Goal: Transaction & Acquisition: Download file/media

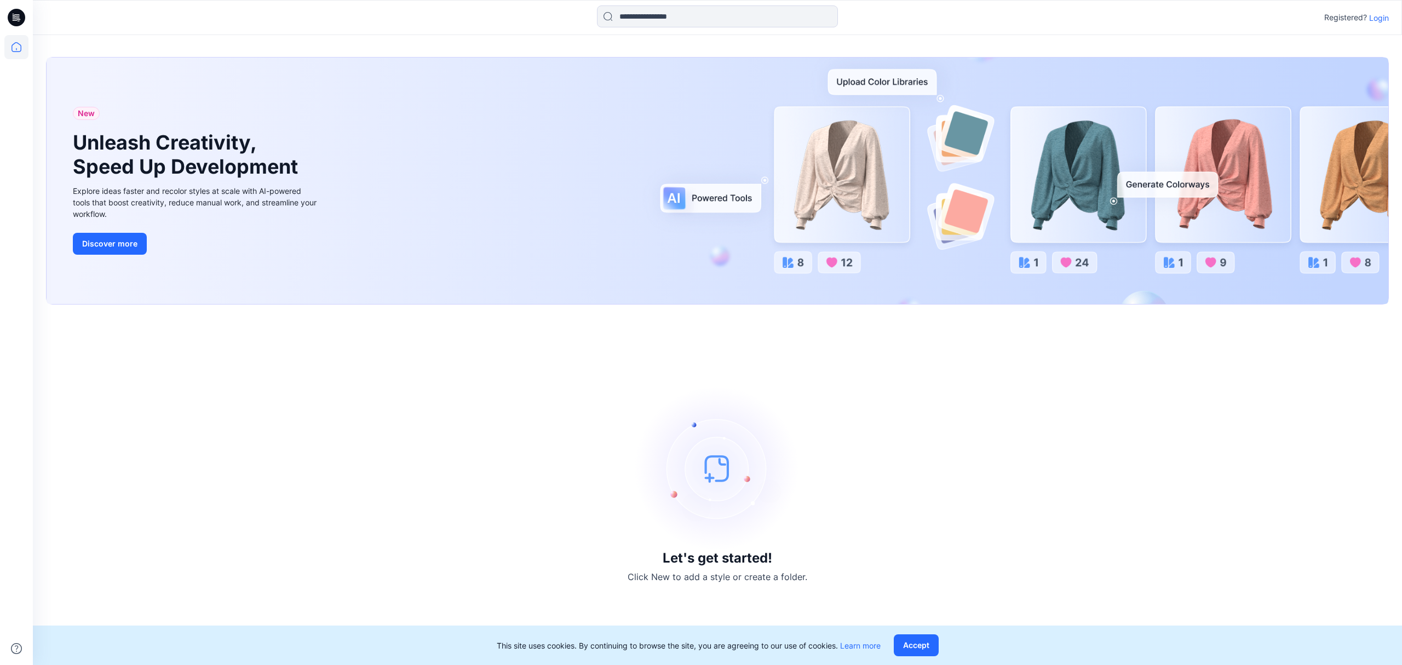
click at [1377, 18] on p "Login" at bounding box center [1379, 18] width 20 height 12
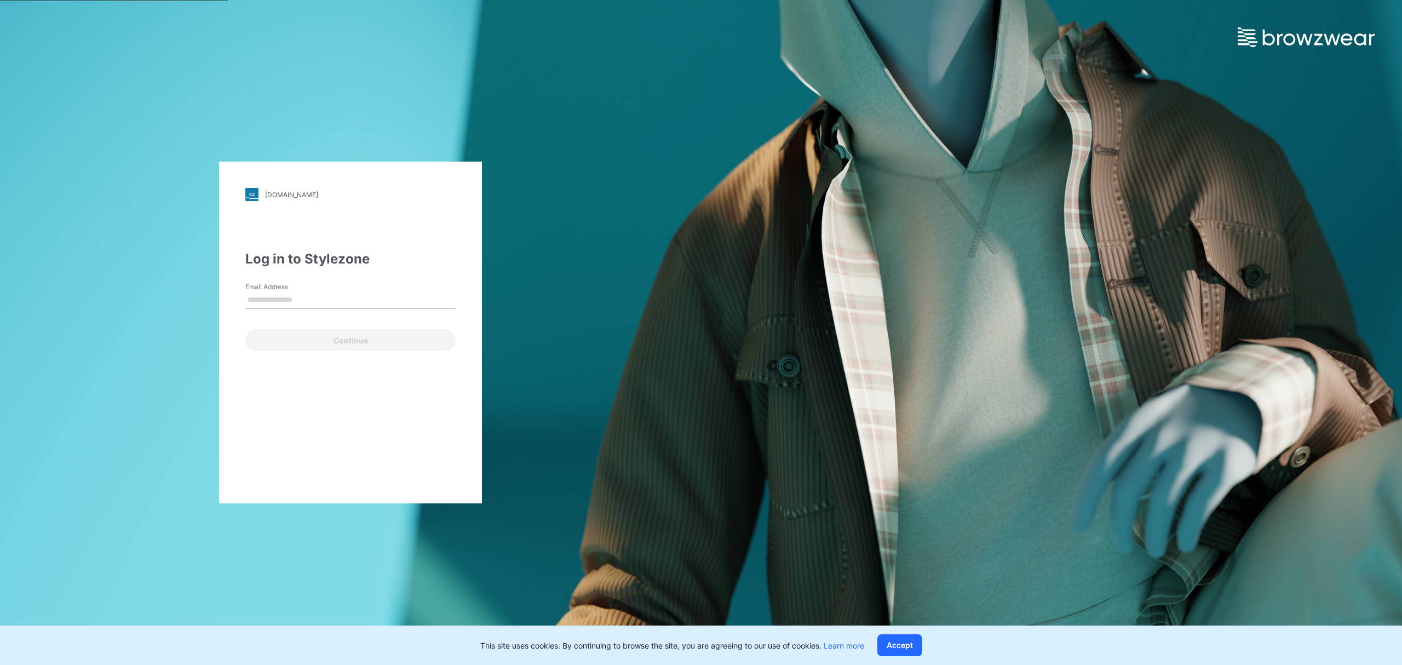
click at [349, 302] on input "Email Address" at bounding box center [350, 300] width 210 height 16
type input "**********"
click at [401, 338] on button "Continue" at bounding box center [350, 340] width 210 height 22
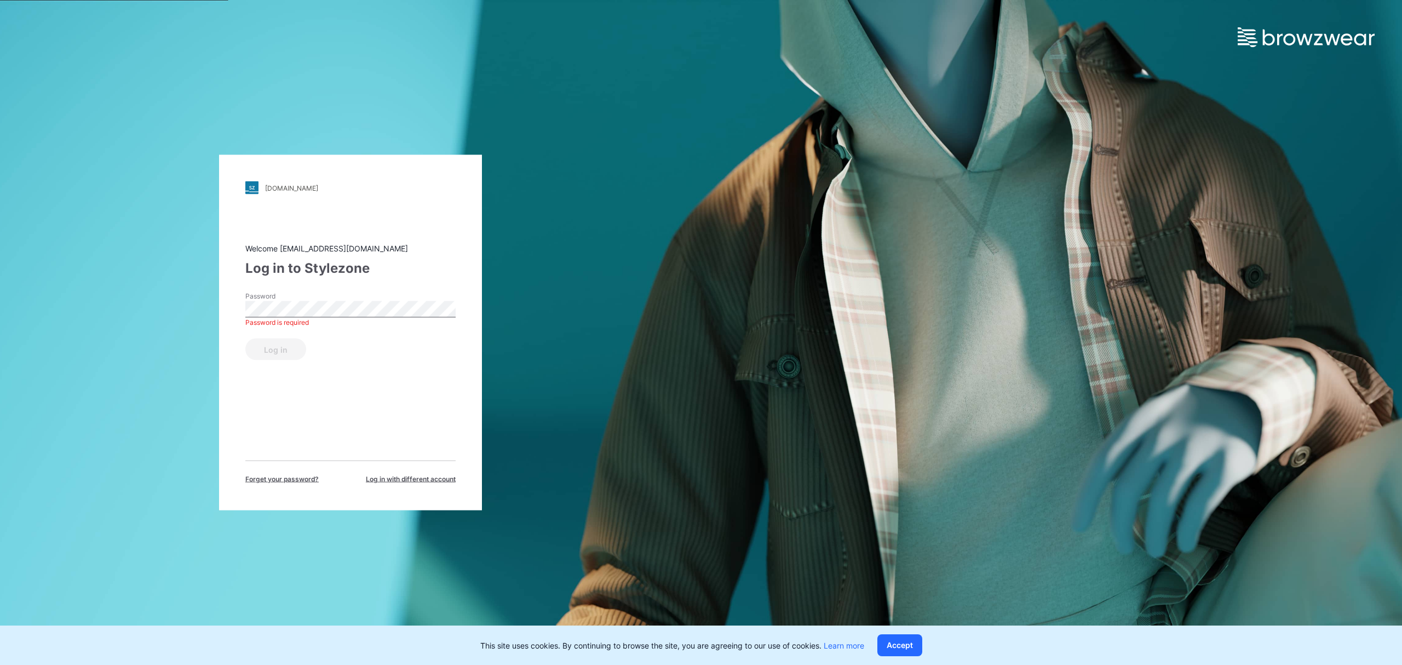
click at [524, 102] on div "[DOMAIN_NAME] Loading... Welcome [EMAIL_ADDRESS][DOMAIN_NAME] Log in to Stylezo…" at bounding box center [350, 332] width 701 height 665
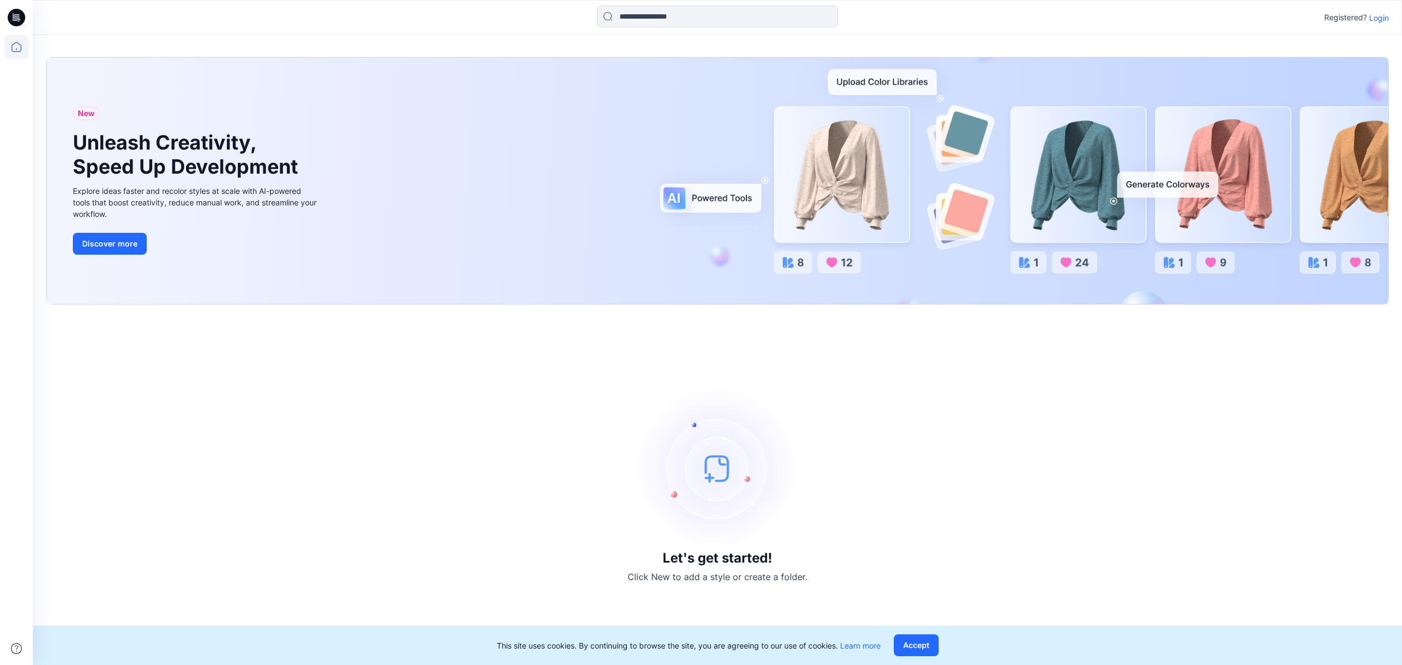
click at [1376, 18] on p "Login" at bounding box center [1379, 18] width 20 height 12
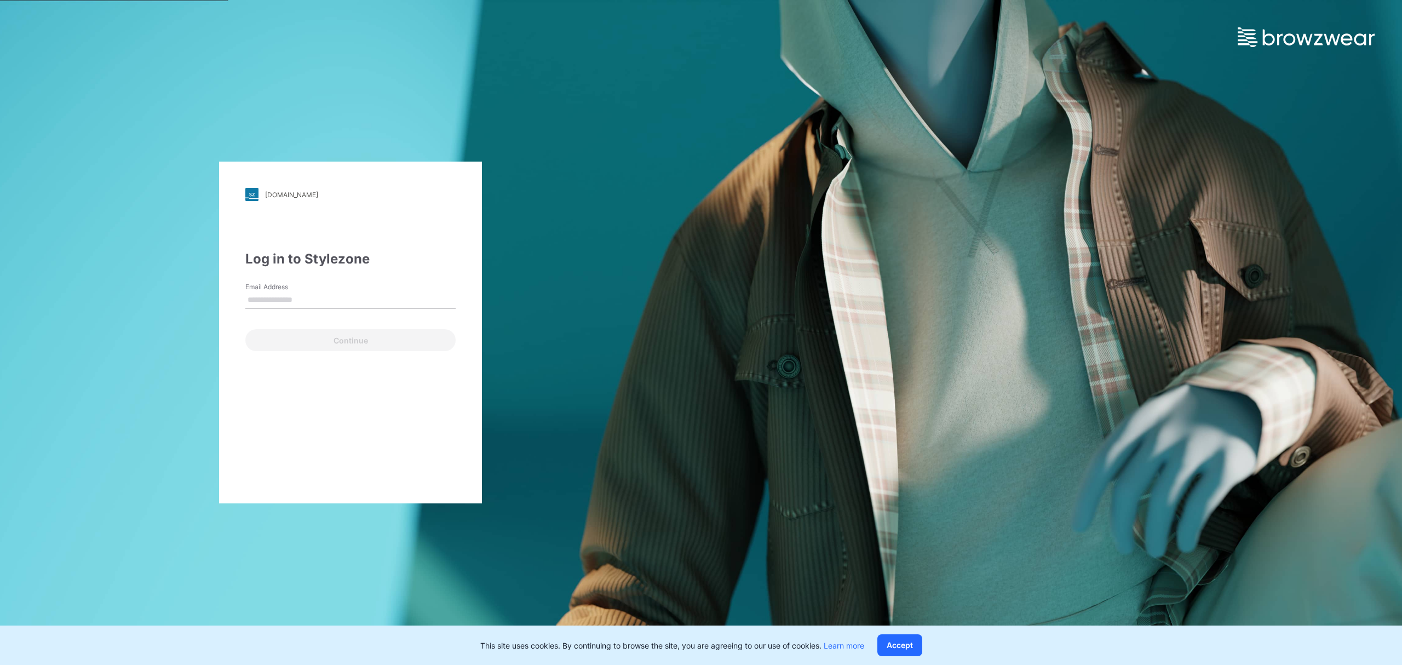
type input "**********"
click at [384, 342] on button "Continue" at bounding box center [350, 340] width 210 height 22
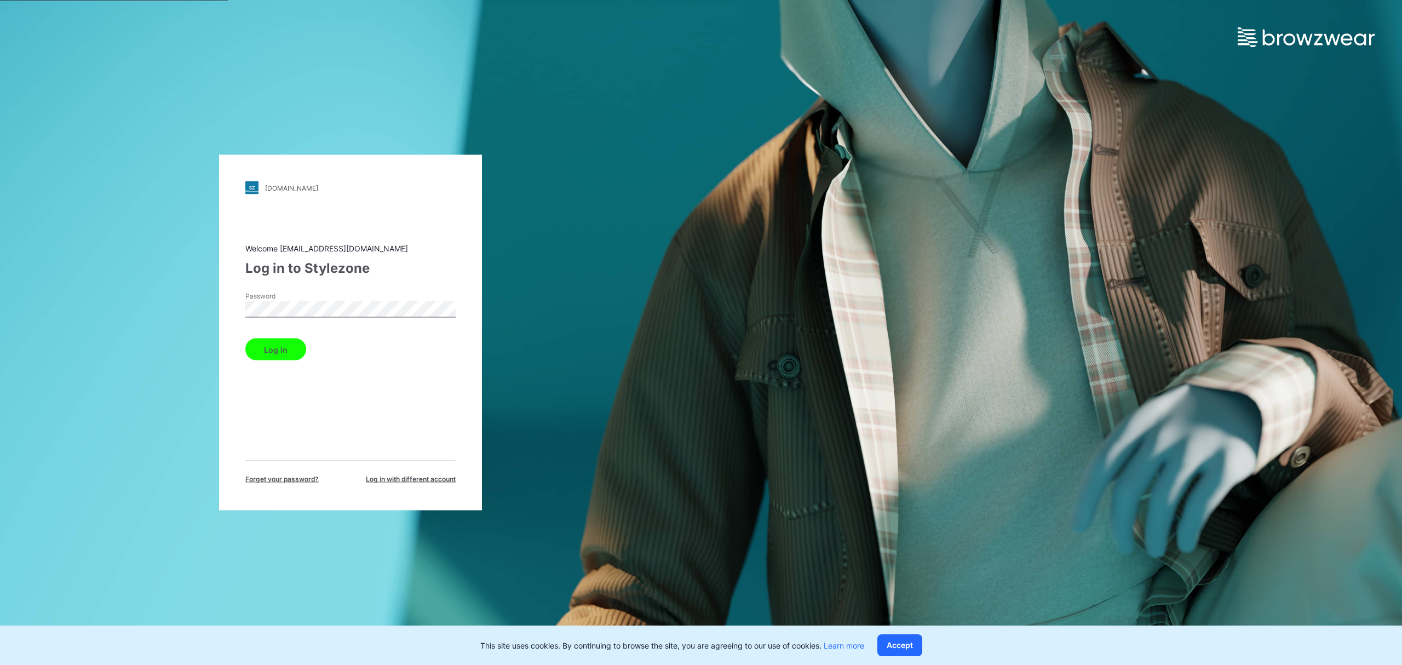
click at [299, 349] on button "Log in" at bounding box center [275, 349] width 61 height 22
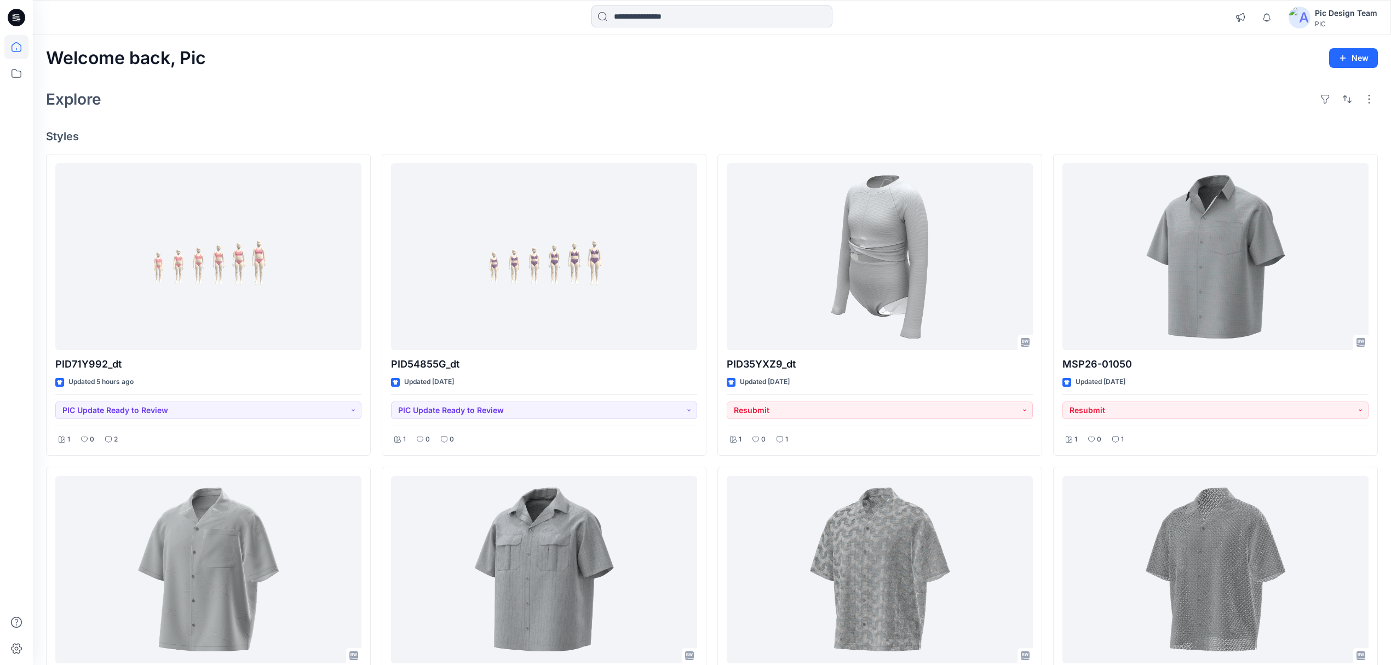
click at [691, 20] on input at bounding box center [711, 16] width 241 height 22
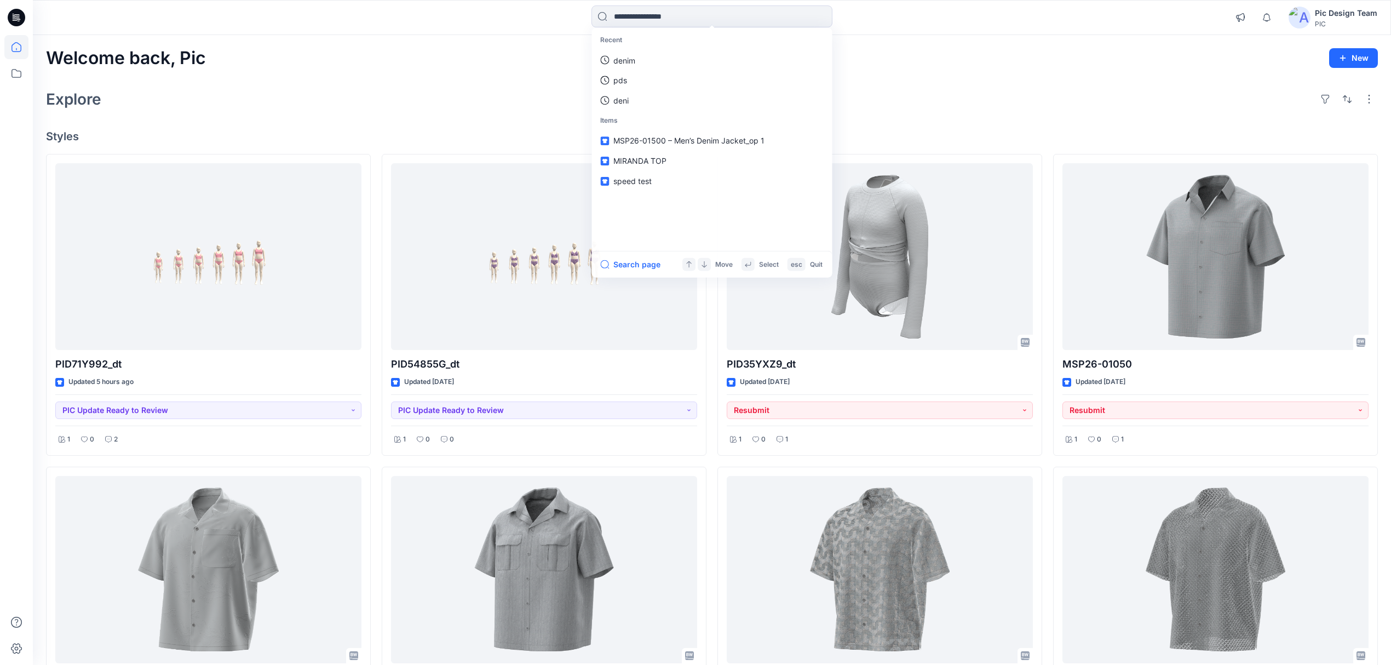
click at [945, 68] on div "Welcome back, Pic New" at bounding box center [712, 58] width 1332 height 20
click at [769, 23] on input at bounding box center [711, 16] width 241 height 22
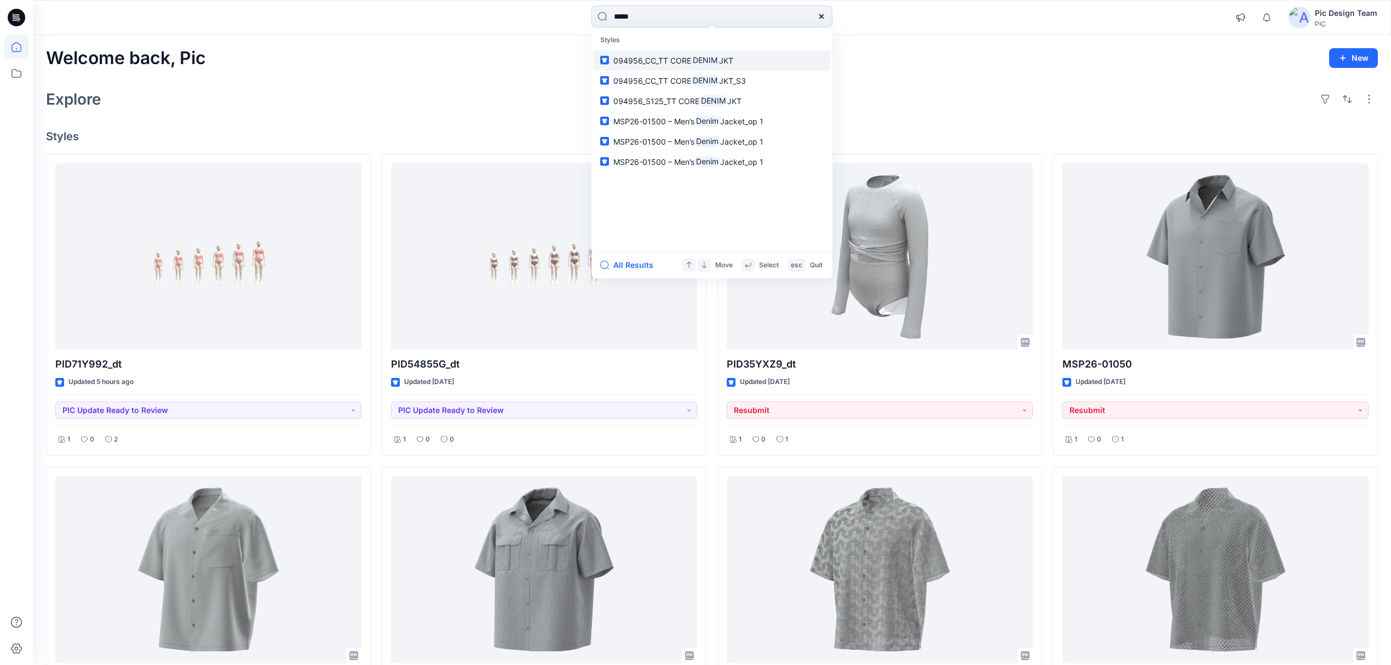
type input "*****"
click at [753, 62] on link "094956_CC_TT CORE DENIM JKT" at bounding box center [712, 60] width 237 height 20
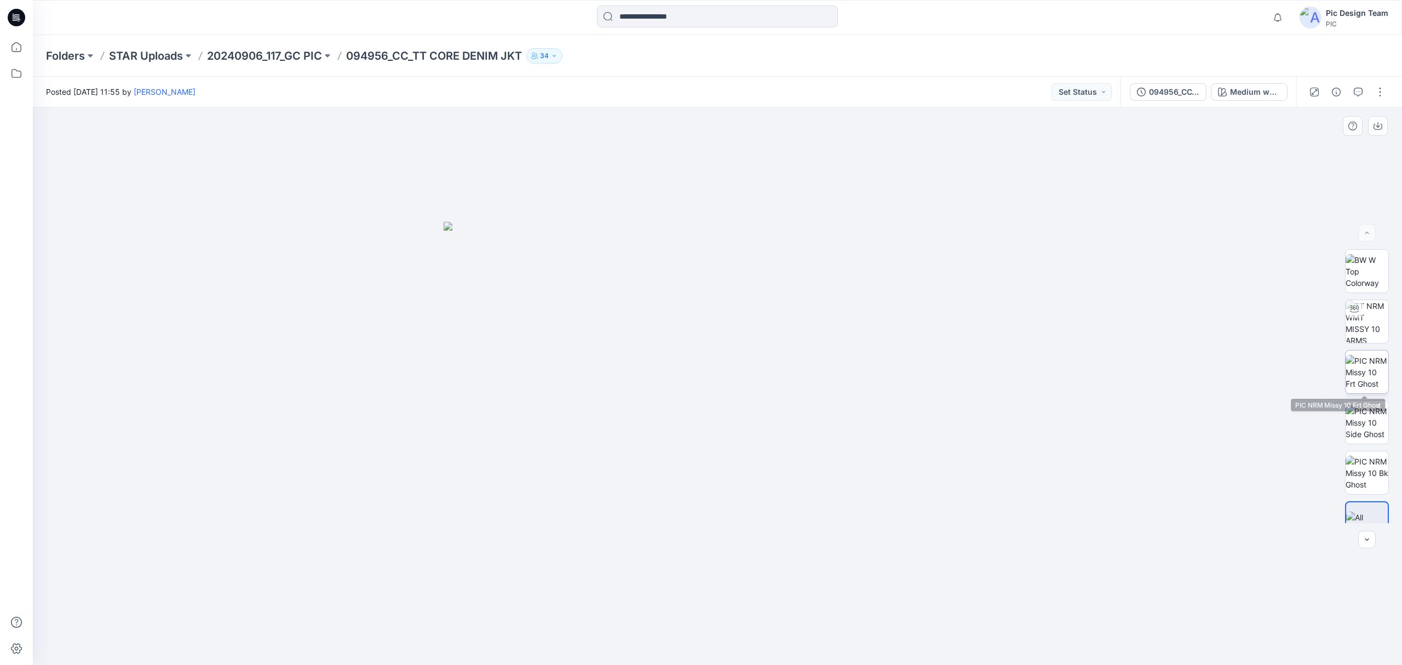
click at [1368, 373] on img at bounding box center [1367, 372] width 43 height 35
click at [276, 53] on p "20240906_117_GC PIC" at bounding box center [264, 55] width 115 height 15
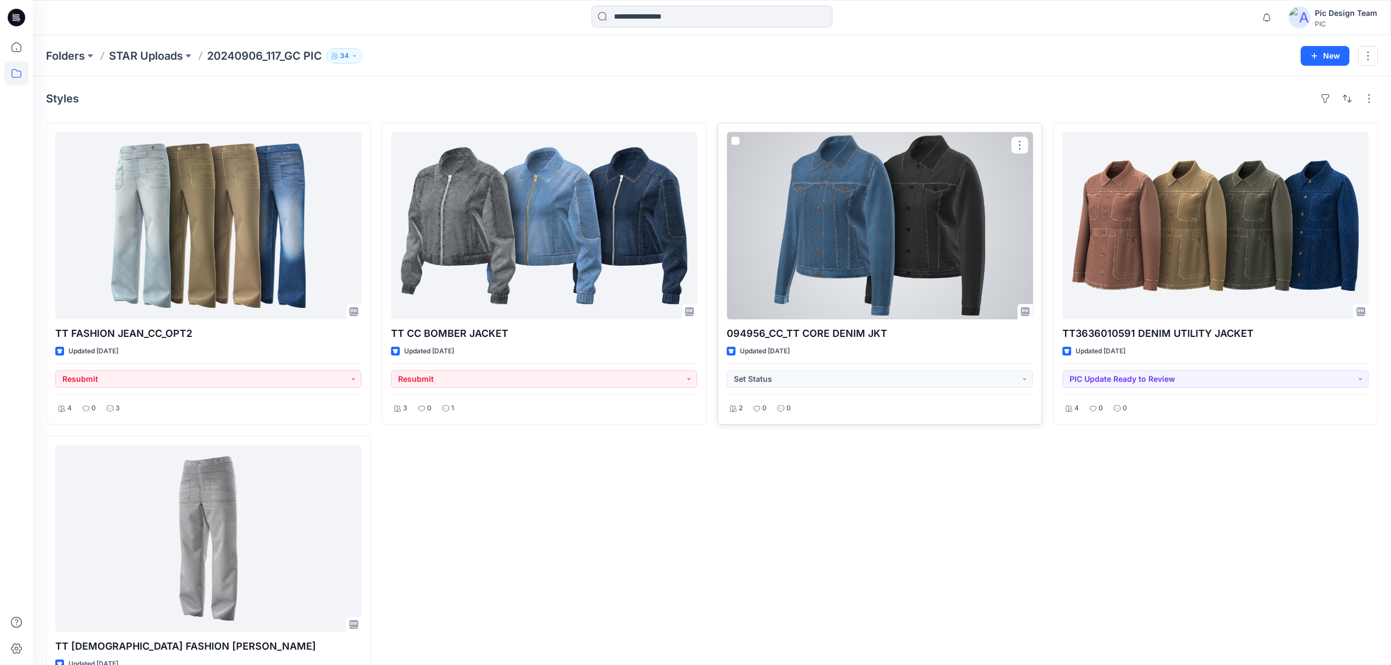
click at [916, 244] on div at bounding box center [880, 225] width 306 height 187
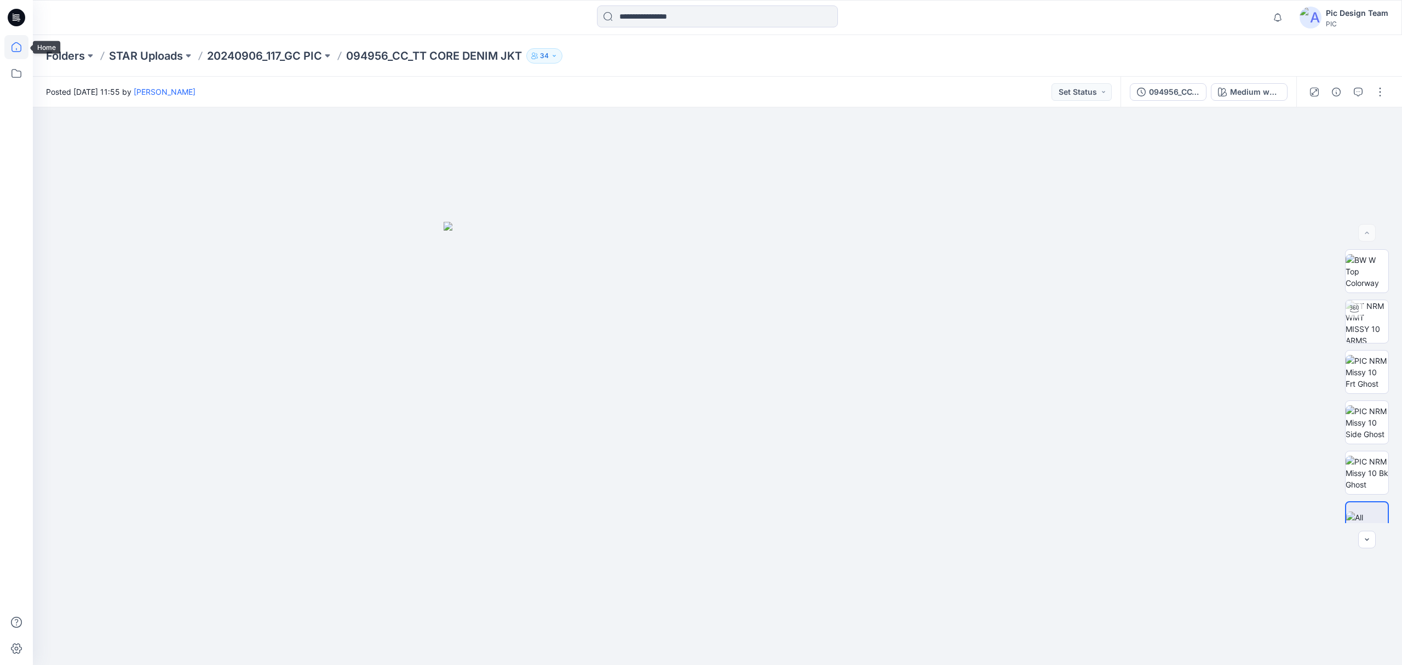
click at [11, 51] on icon at bounding box center [16, 47] width 24 height 24
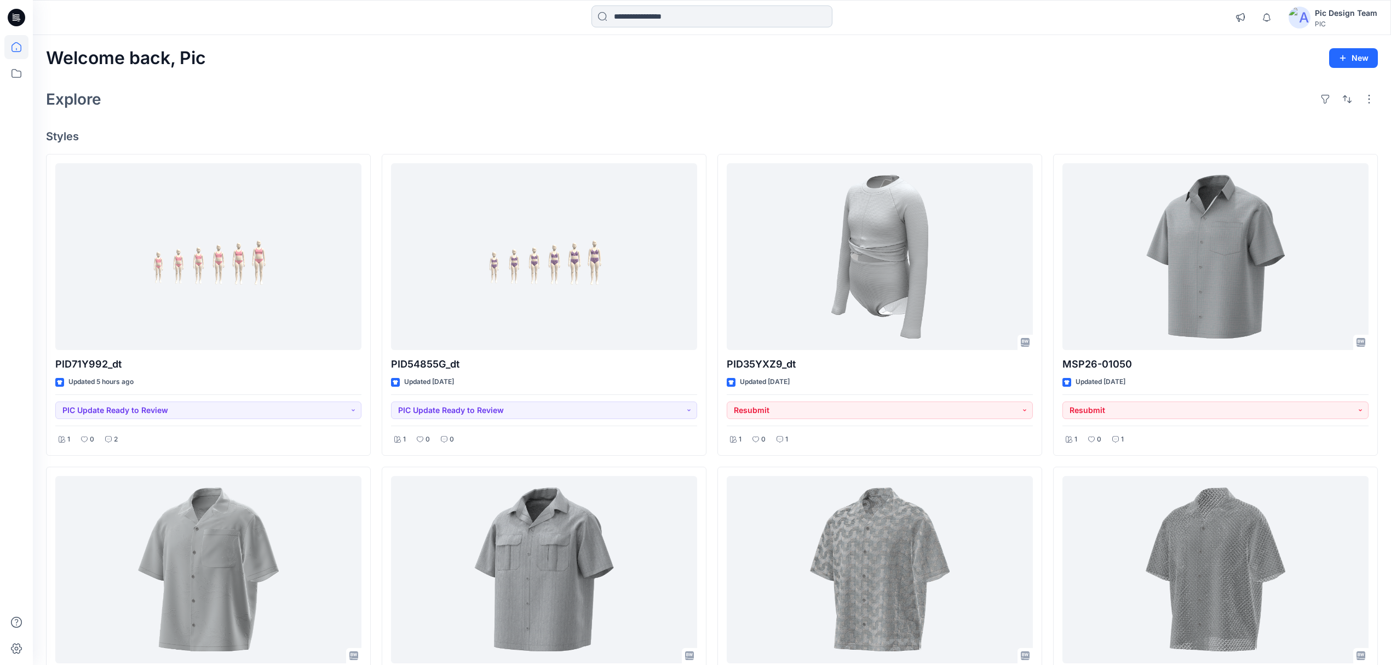
click at [680, 18] on input at bounding box center [711, 16] width 241 height 22
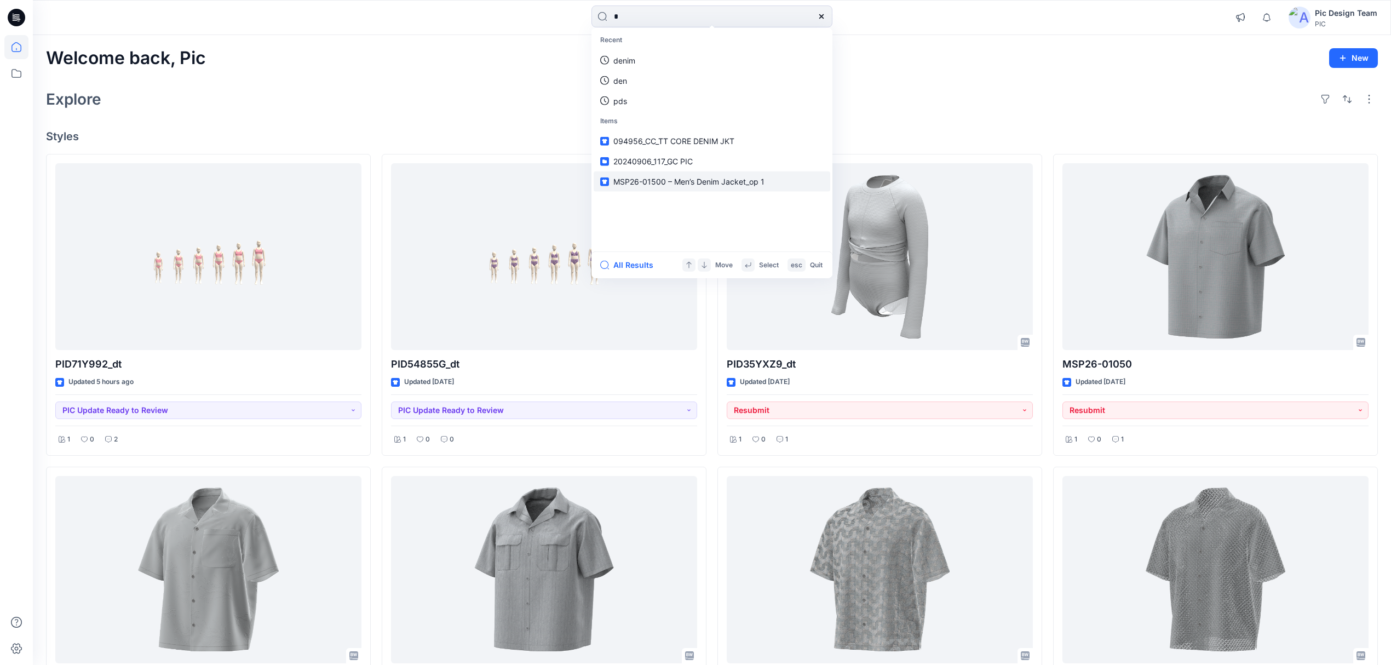
type input "*"
click at [736, 180] on span "MSP26-01500 – Men’s Denim Jacket_op 1" at bounding box center [688, 181] width 151 height 9
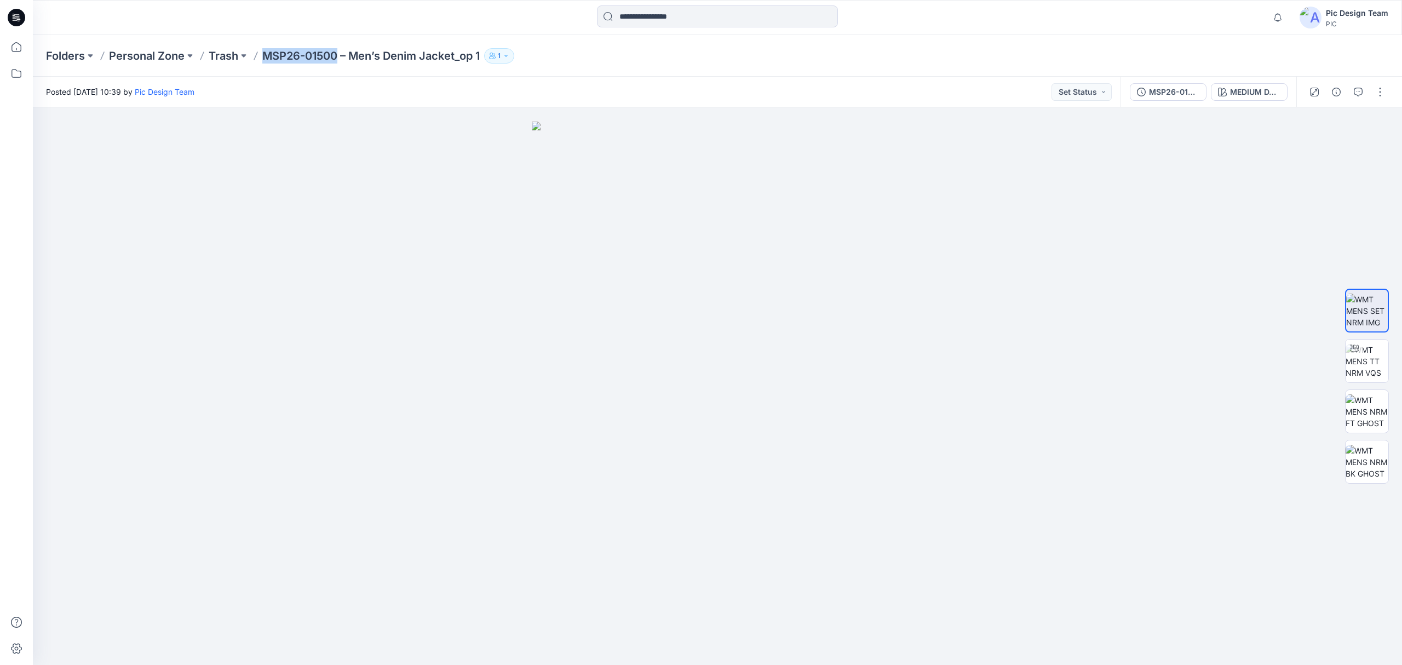
drag, startPoint x: 268, startPoint y: 59, endPoint x: 336, endPoint y: 71, distance: 69.5
click at [336, 71] on div "Folders Personal Zone Trash MSP26-01500 – Men’s Denim Jacket_op 1 1" at bounding box center [717, 56] width 1369 height 42
copy p "MSP26-01500"
click at [25, 51] on icon at bounding box center [16, 47] width 24 height 24
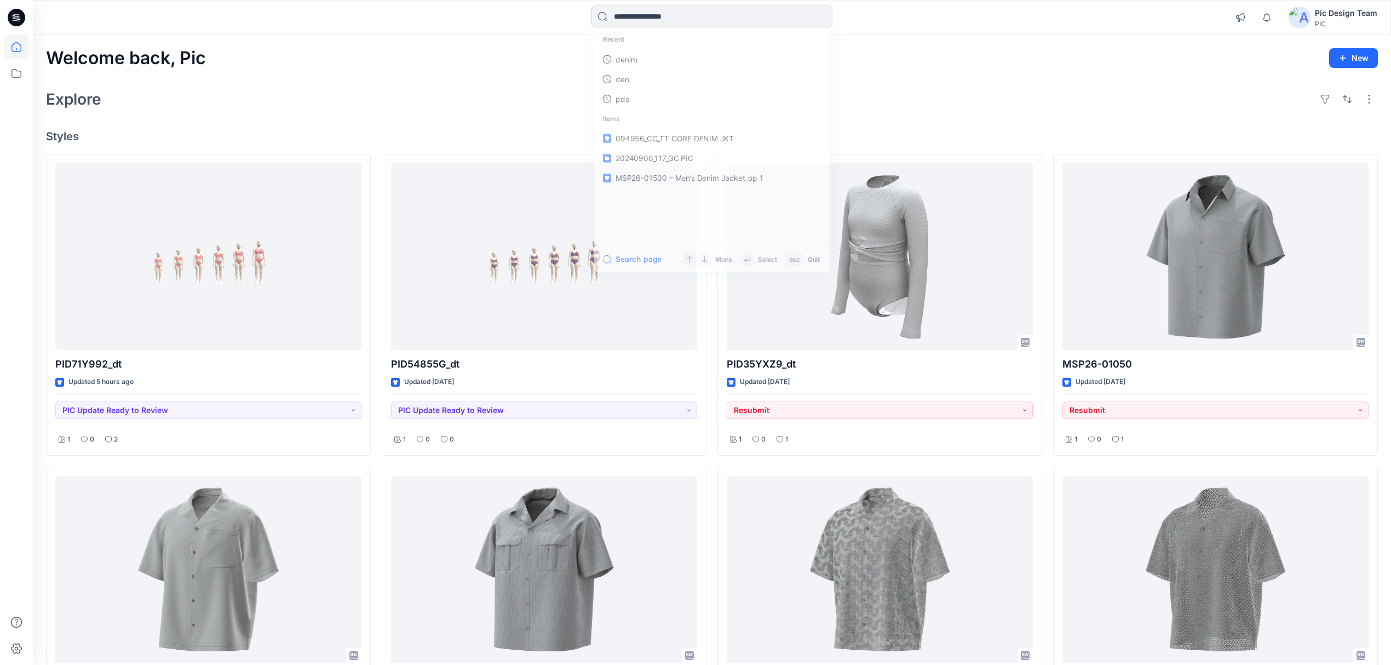
click at [687, 23] on input at bounding box center [711, 16] width 241 height 22
paste input "**********"
type input "**********"
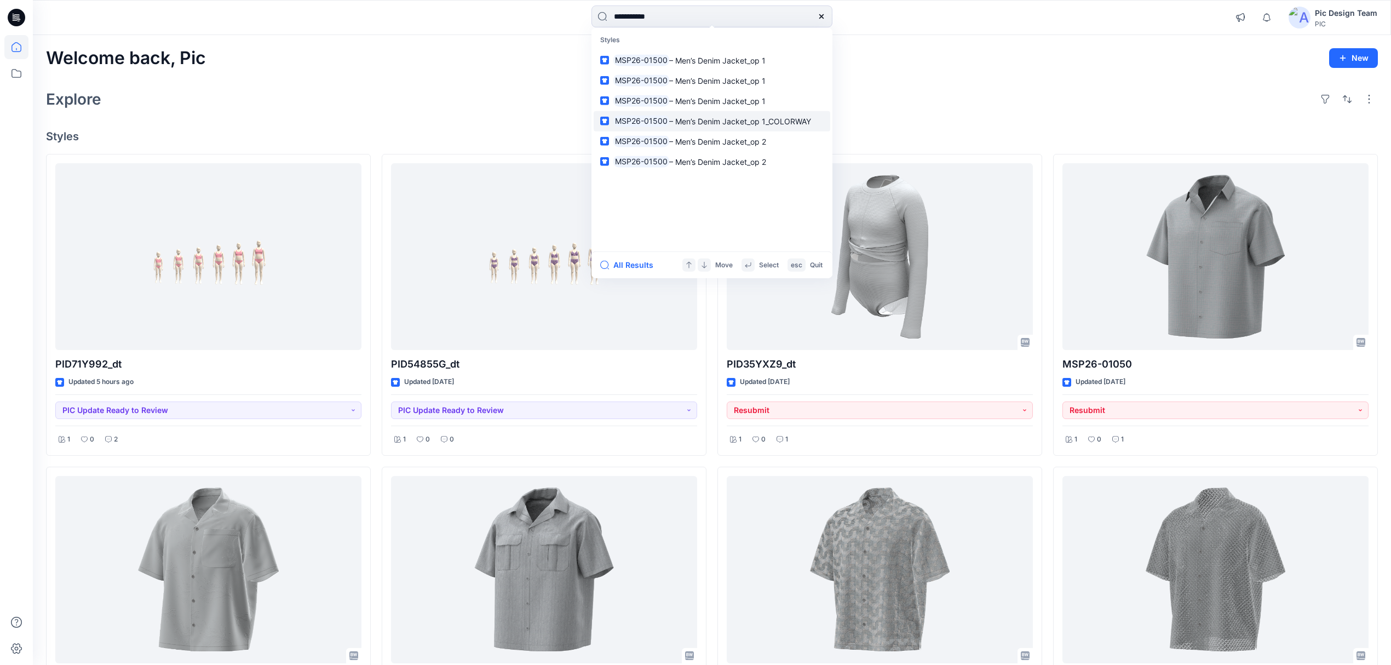
click at [754, 120] on span "– Men’s Denim Jacket_op 1_COLORWAY" at bounding box center [740, 120] width 142 height 9
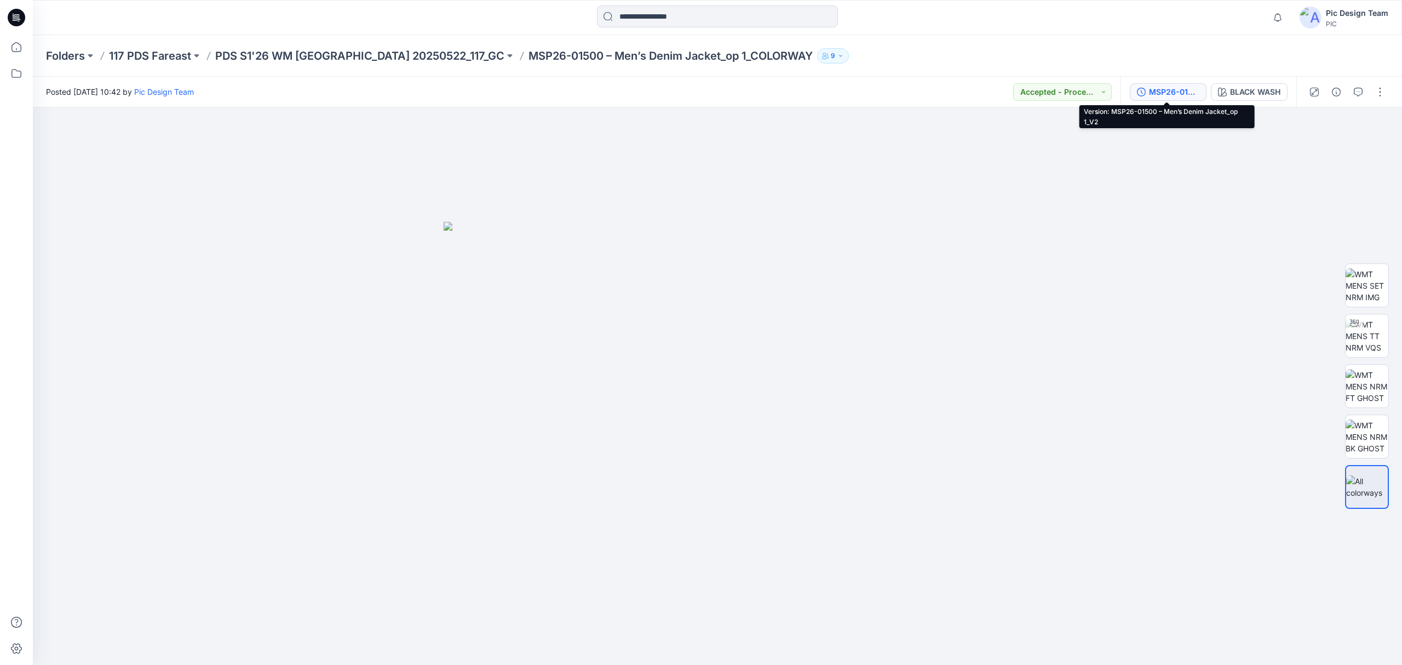
click at [1171, 89] on div "MSP26-01500 – Men’s Denim Jacket_op 1_V2" at bounding box center [1174, 92] width 50 height 12
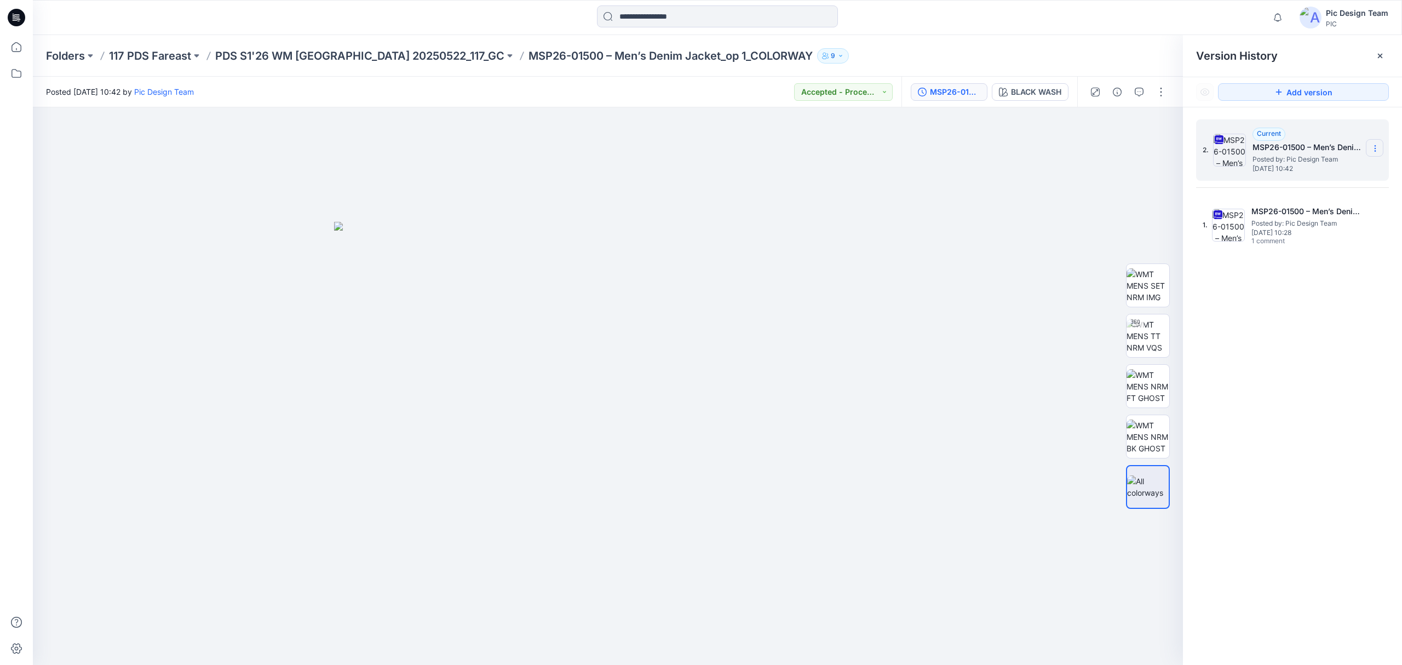
click at [1372, 147] on icon at bounding box center [1375, 148] width 9 height 9
click at [1333, 173] on span "Download Source BW File" at bounding box center [1319, 170] width 91 height 13
click at [1372, 152] on icon at bounding box center [1375, 148] width 9 height 9
click at [1332, 170] on span "Download Source BW File" at bounding box center [1319, 170] width 91 height 13
